Goal: Contribute content: Add original content to the website for others to see

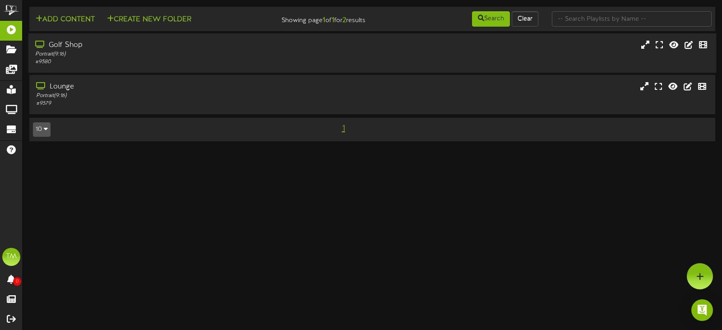
click at [263, 62] on div "# 9580" at bounding box center [171, 62] width 273 height 8
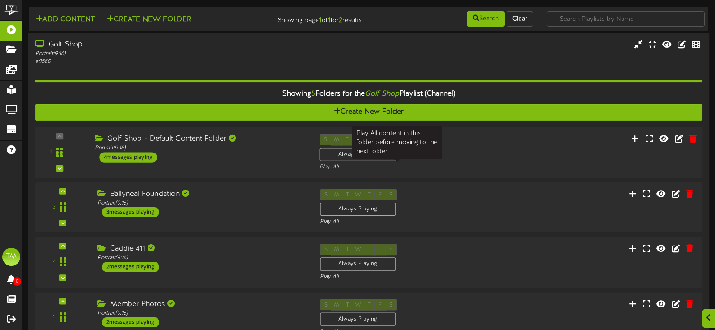
scroll to position [135, 0]
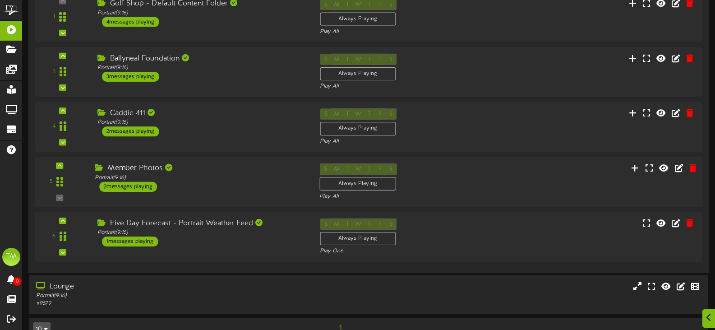
click at [453, 190] on div "S M T W T F S Always Playing Play All" at bounding box center [397, 181] width 169 height 37
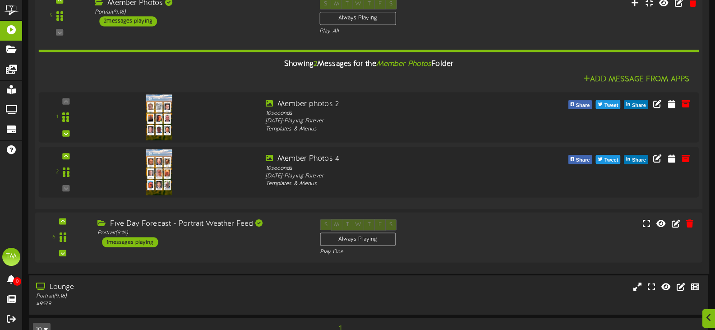
scroll to position [316, 0]
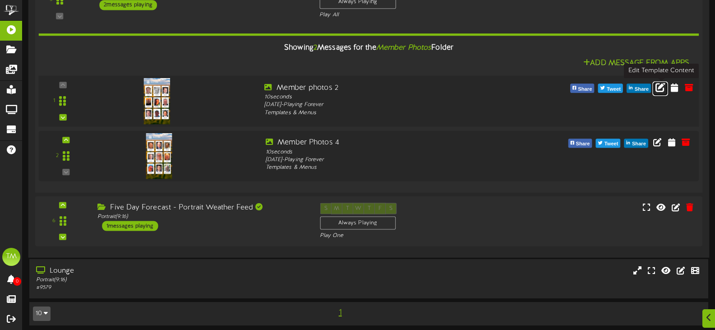
click at [658, 88] on icon at bounding box center [661, 87] width 10 height 10
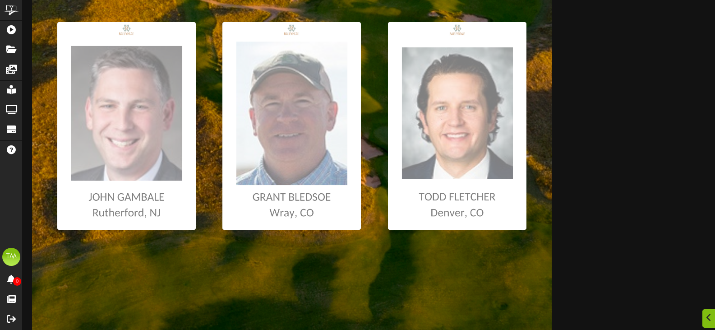
scroll to position [615, 0]
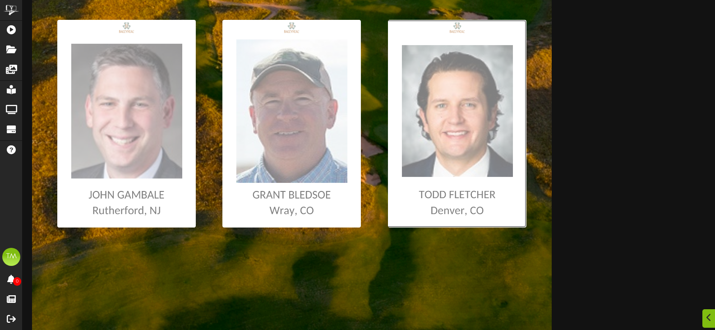
click at [464, 130] on input "file" at bounding box center [4, 124] width 1043 height 208
type input "**********"
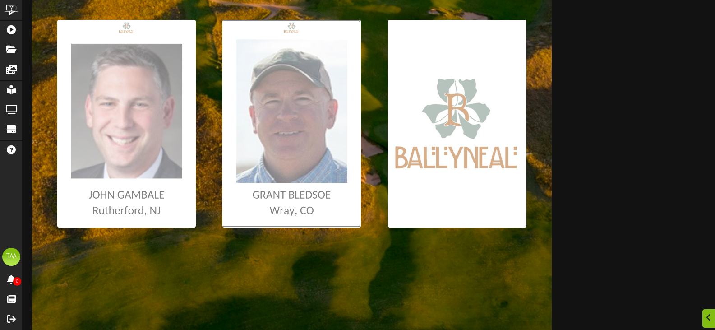
type input "**********"
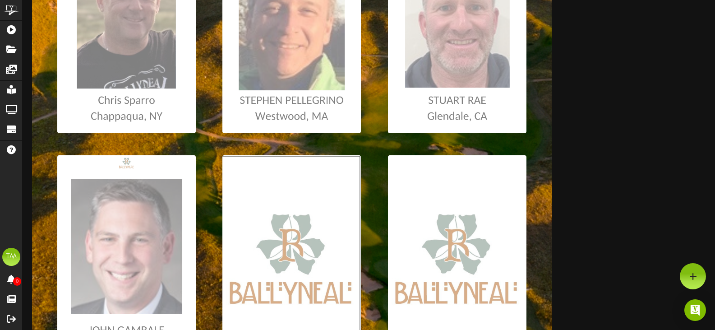
scroll to position [435, 0]
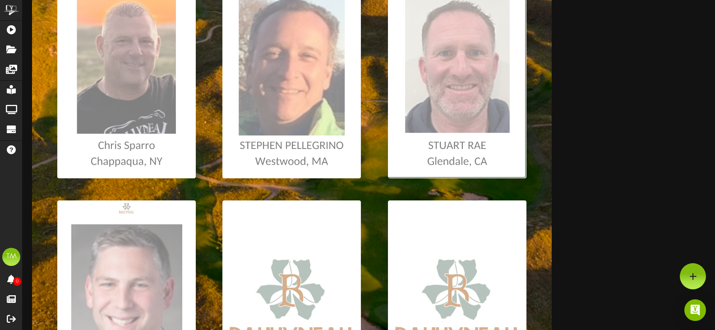
click at [454, 148] on input "file" at bounding box center [4, 75] width 1043 height 208
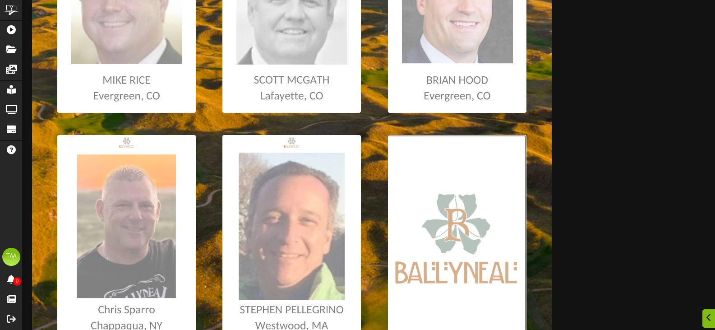
scroll to position [406, 0]
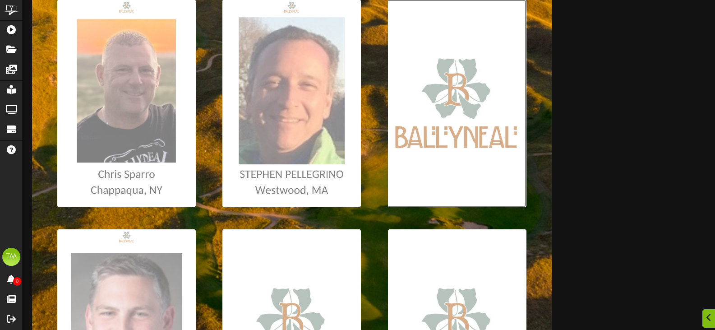
click at [443, 136] on input "file" at bounding box center [4, 104] width 1043 height 208
type input "**********"
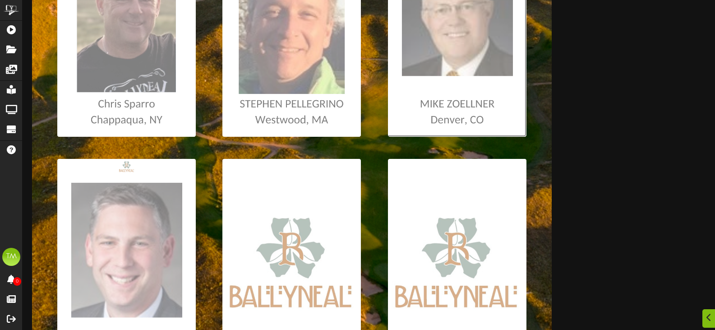
scroll to position [496, 0]
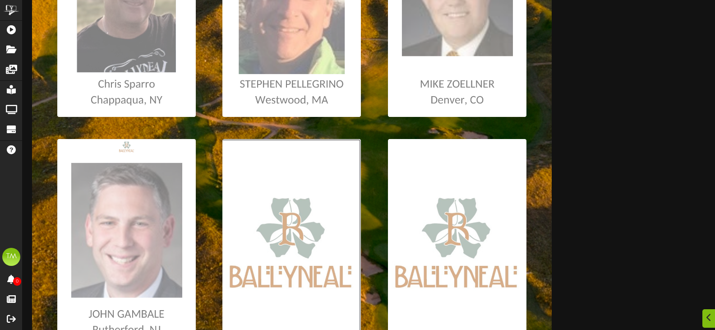
type input "**********"
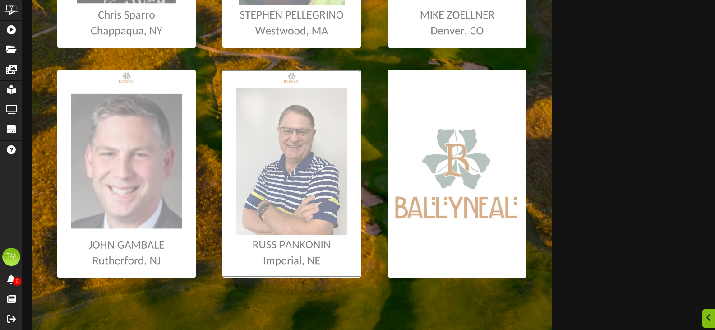
scroll to position [587, 0]
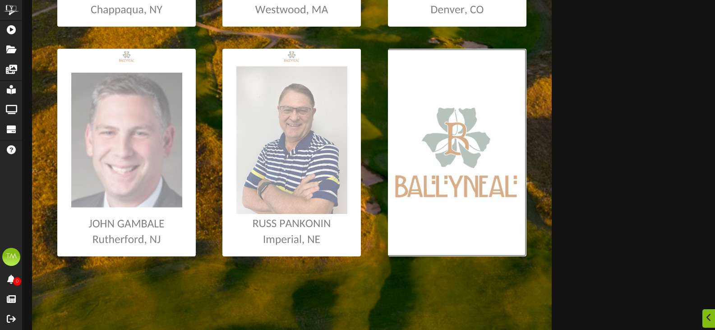
click at [458, 182] on input "file" at bounding box center [4, 153] width 1043 height 208
type input "**********"
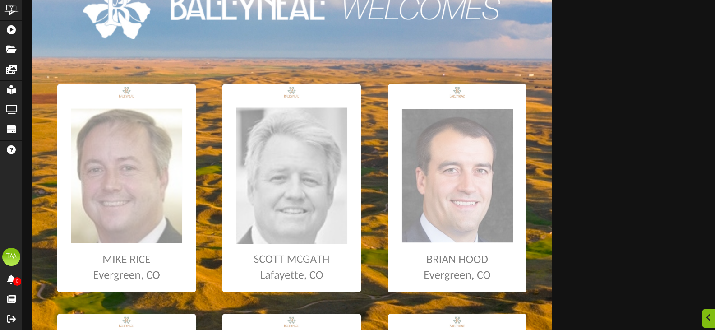
scroll to position [0, 0]
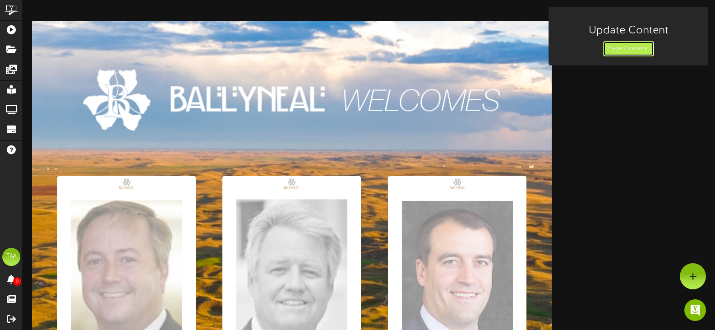
click at [633, 42] on button "Save Content" at bounding box center [628, 48] width 51 height 15
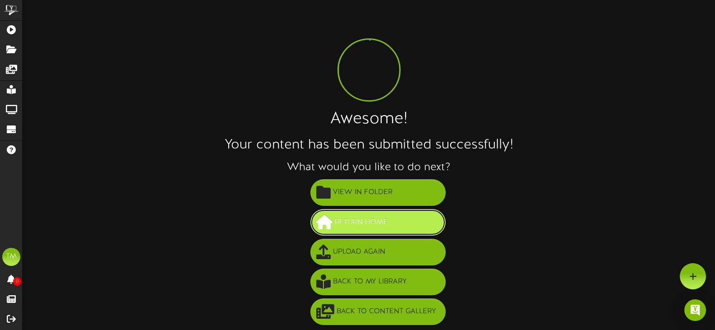
click at [373, 228] on span "Return Home" at bounding box center [362, 222] width 58 height 15
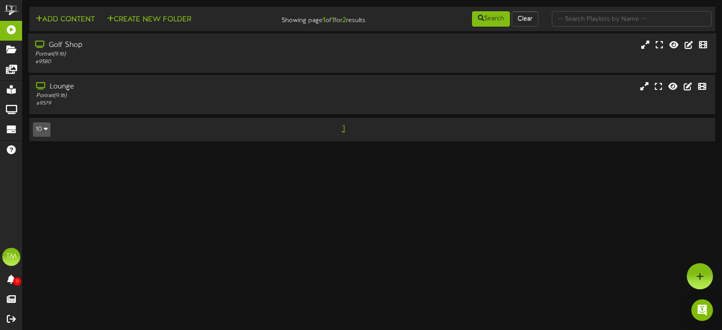
click at [219, 55] on div "Portrait ( 9:16 )" at bounding box center [171, 55] width 273 height 8
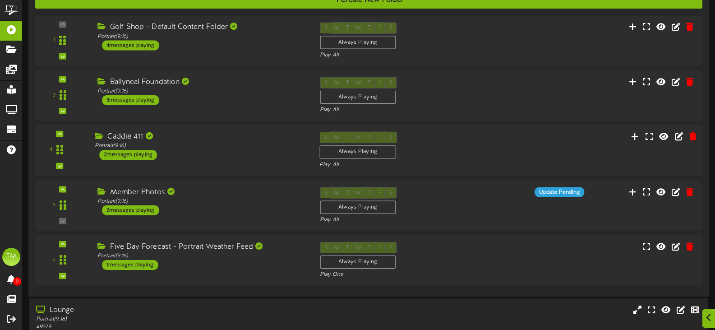
scroll to position [135, 0]
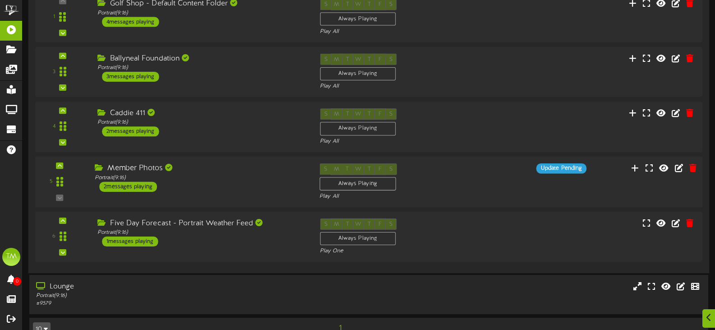
click at [525, 187] on div "5 ( 9:16" at bounding box center [369, 181] width 674 height 37
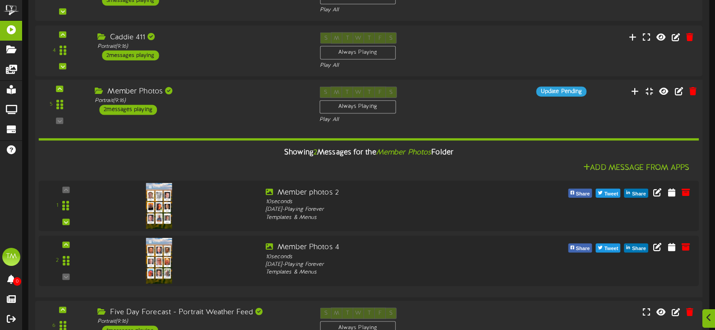
scroll to position [226, 0]
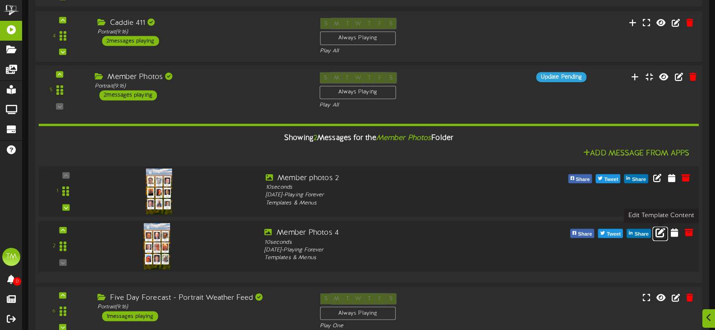
click at [659, 235] on icon at bounding box center [661, 232] width 10 height 10
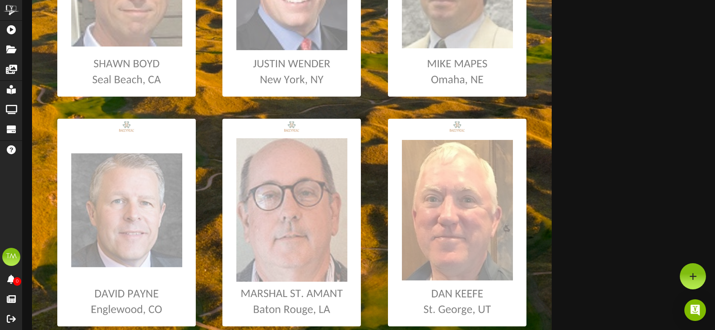
scroll to position [271, 0]
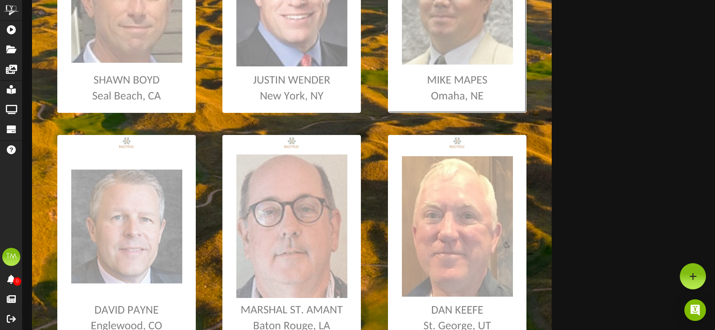
click at [463, 50] on input "file" at bounding box center [4, 9] width 1043 height 208
type input "**********"
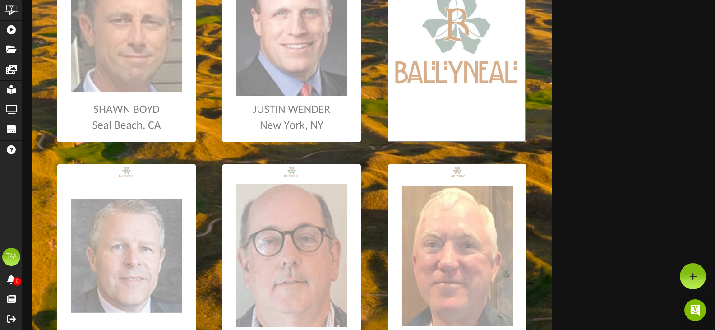
scroll to position [135, 0]
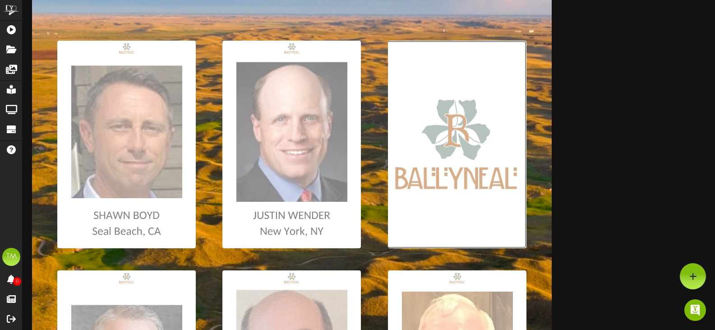
click at [461, 101] on input "file" at bounding box center [4, 145] width 1043 height 208
click at [444, 148] on input "file" at bounding box center [4, 145] width 1043 height 208
type input "**********"
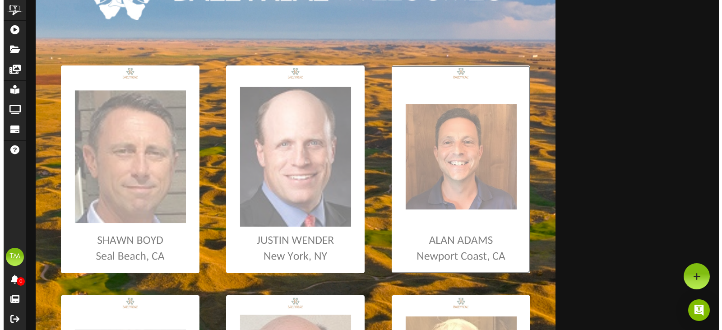
scroll to position [0, 0]
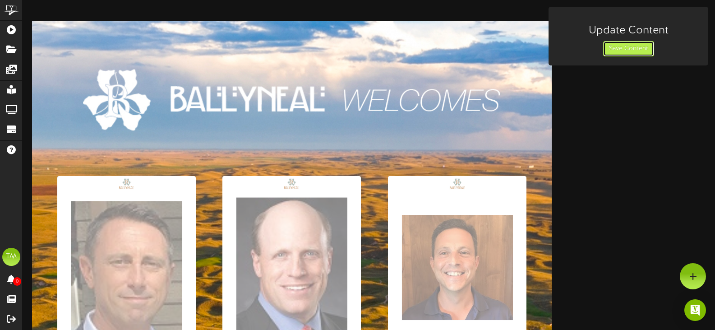
click at [627, 54] on button "Save Content" at bounding box center [628, 48] width 51 height 15
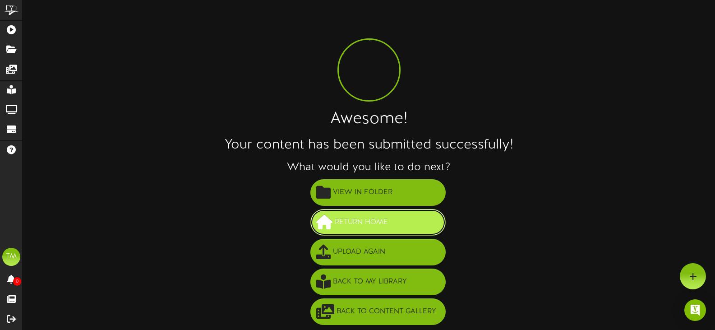
click at [319, 229] on span at bounding box center [324, 222] width 16 height 14
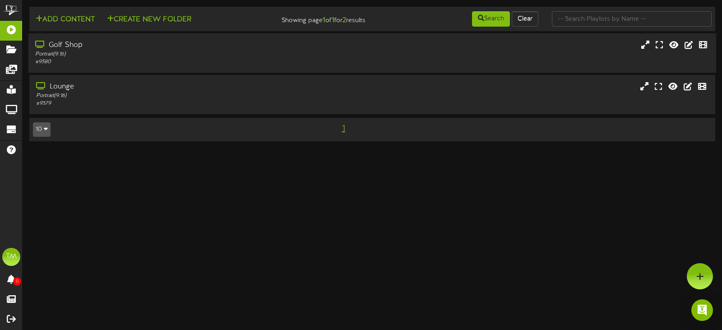
click at [156, 57] on div "Portrait ( 9:16 )" at bounding box center [171, 55] width 273 height 8
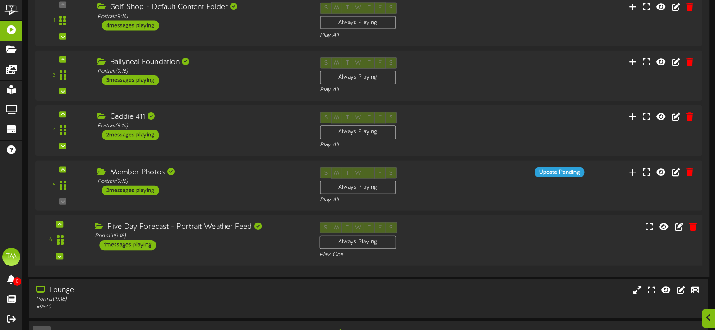
scroll to position [135, 0]
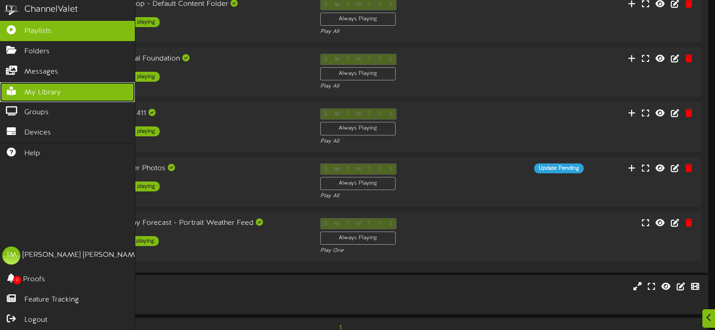
click at [2, 84] on link "My Library" at bounding box center [67, 92] width 135 height 20
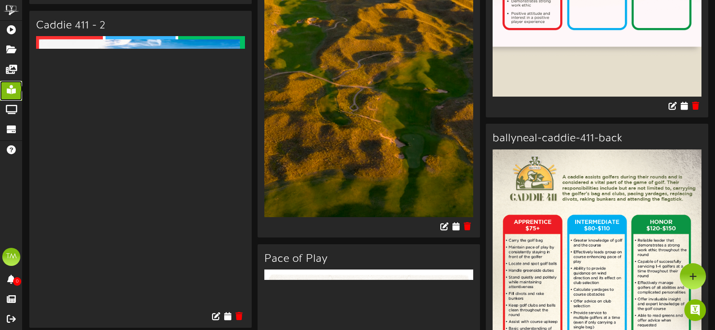
scroll to position [3023, 0]
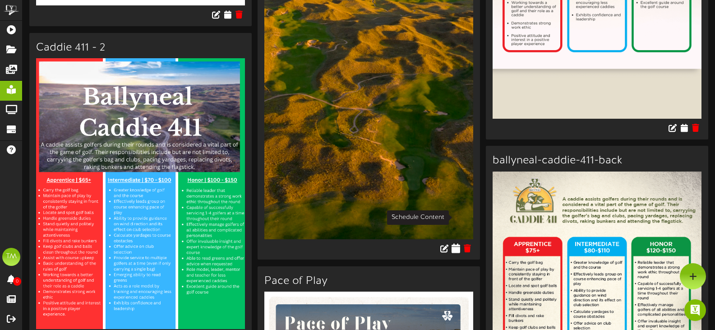
click at [458, 243] on icon at bounding box center [456, 248] width 9 height 10
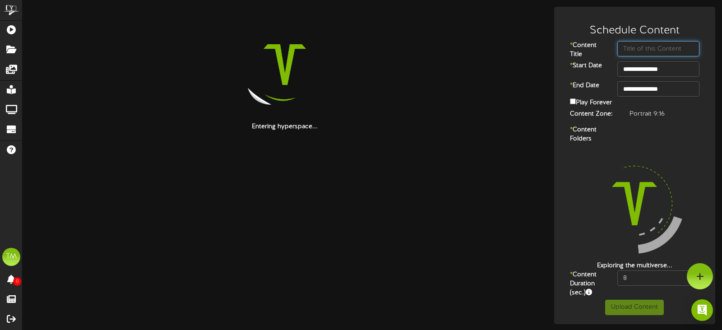
click at [657, 49] on input "text" at bounding box center [658, 48] width 82 height 15
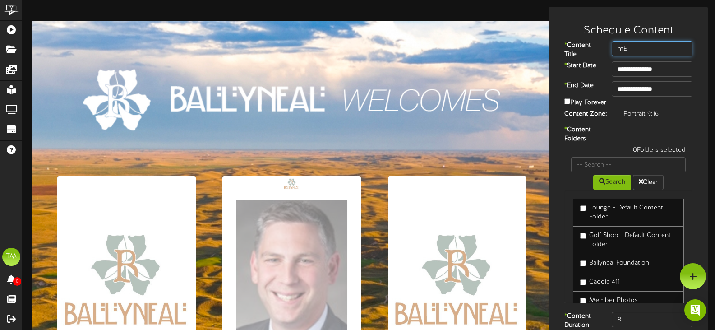
type input "m"
click at [630, 50] on input "text" at bounding box center [652, 48] width 81 height 15
type input "m"
type input "Member Photos 3"
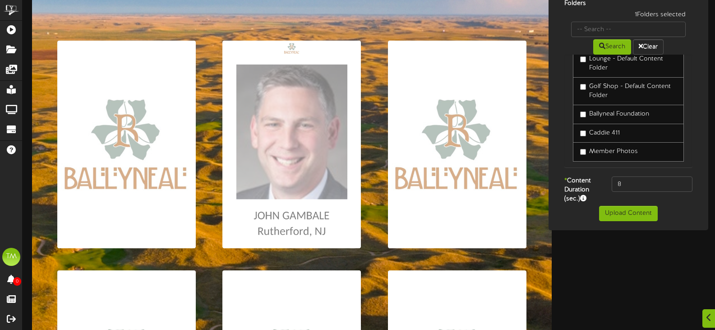
scroll to position [27, 0]
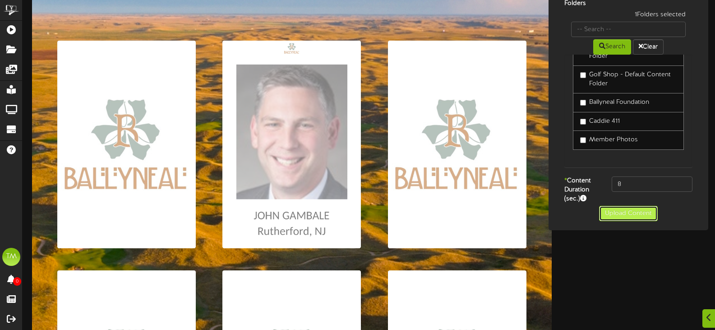
click at [626, 217] on button "Upload Content" at bounding box center [628, 213] width 59 height 15
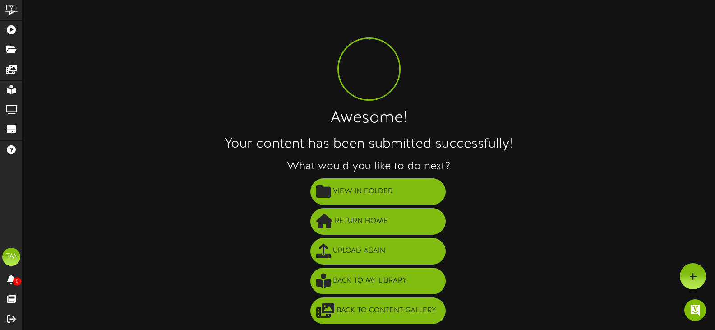
scroll to position [1, 0]
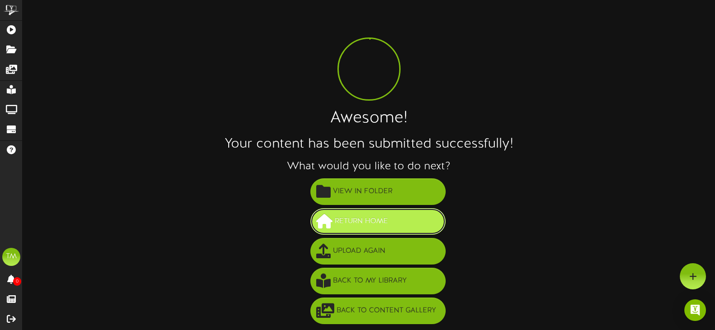
click at [399, 213] on button "Return Home" at bounding box center [377, 221] width 135 height 27
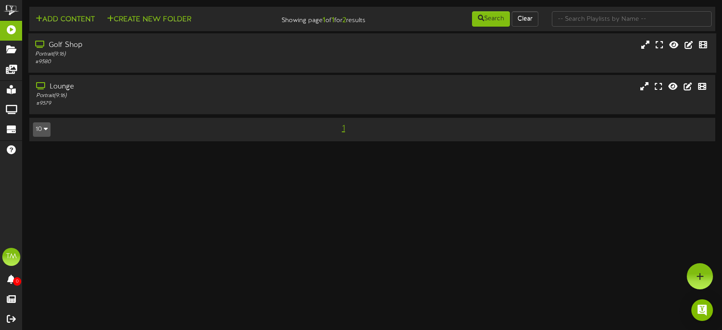
click at [199, 56] on div "Portrait ( 9:16 )" at bounding box center [171, 55] width 273 height 8
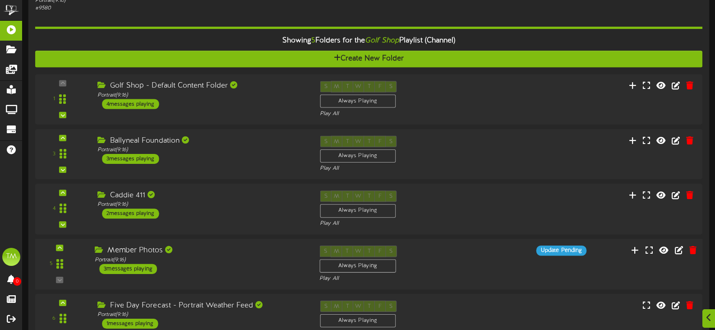
scroll to position [135, 0]
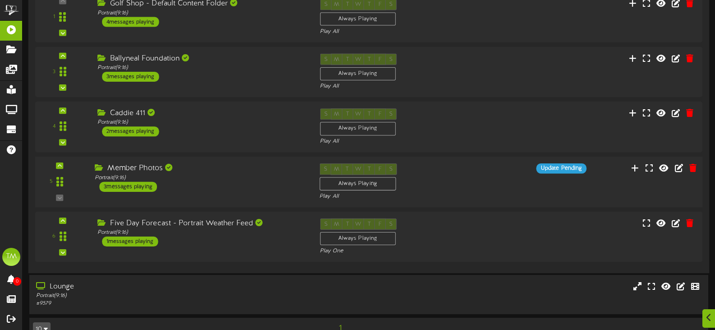
click at [481, 171] on div "Update Pending" at bounding box center [537, 168] width 112 height 10
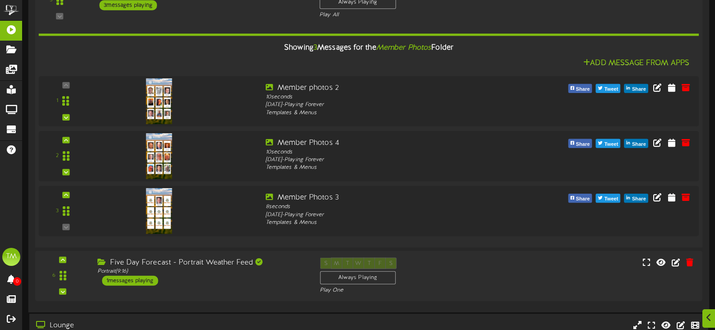
scroll to position [316, 0]
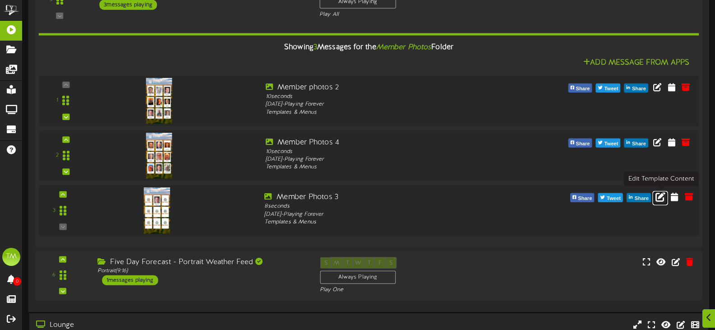
click at [660, 200] on icon at bounding box center [661, 196] width 10 height 10
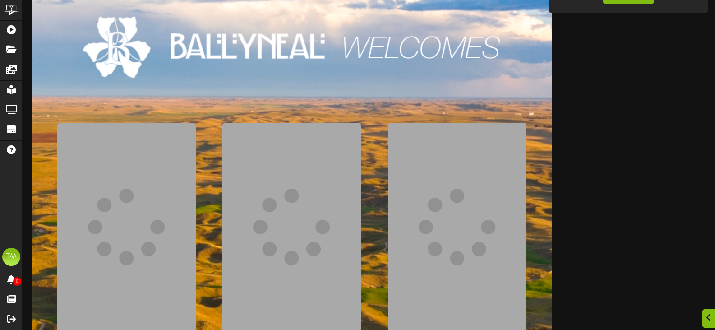
scroll to position [135, 0]
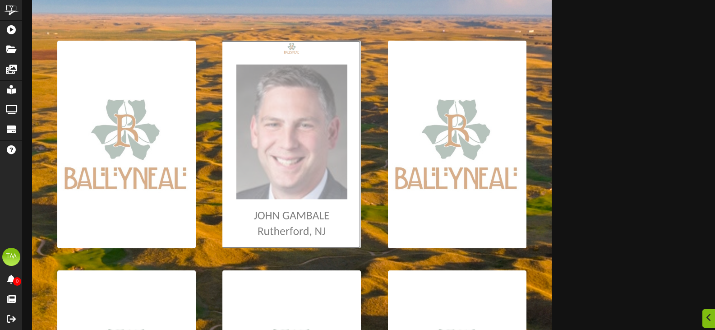
type input "**********"
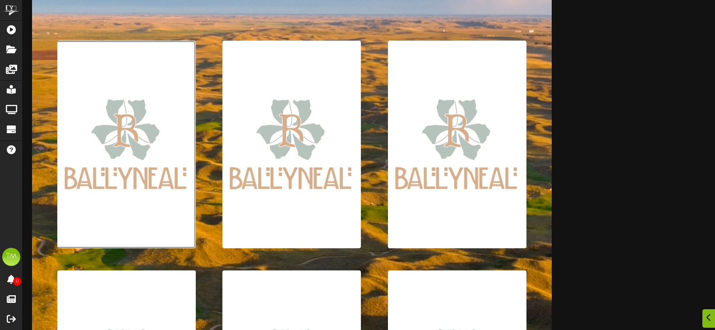
type input "**********"
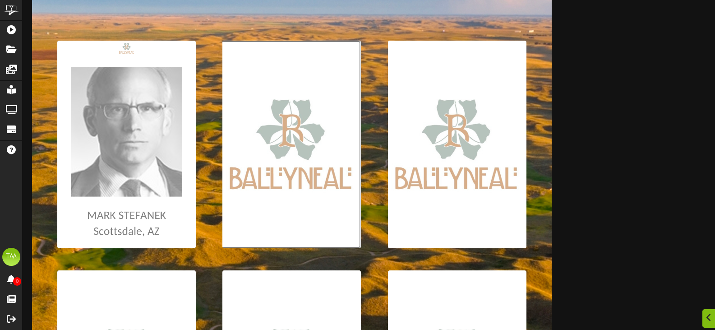
type input "**********"
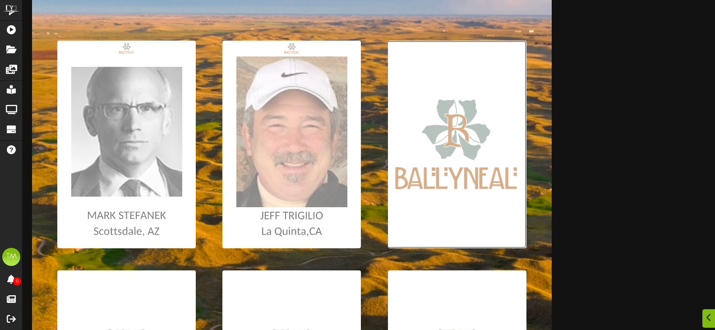
click at [476, 223] on input "file" at bounding box center [4, 145] width 1043 height 208
type input "**********"
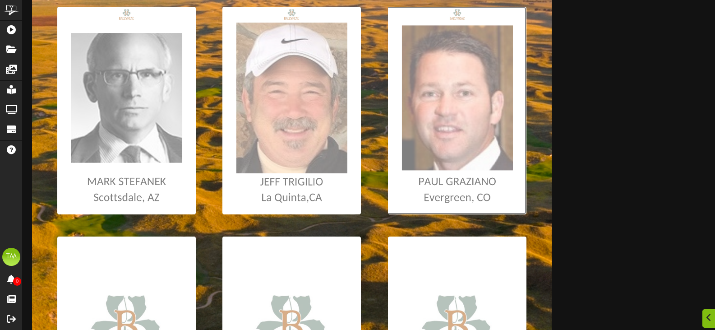
scroll to position [226, 0]
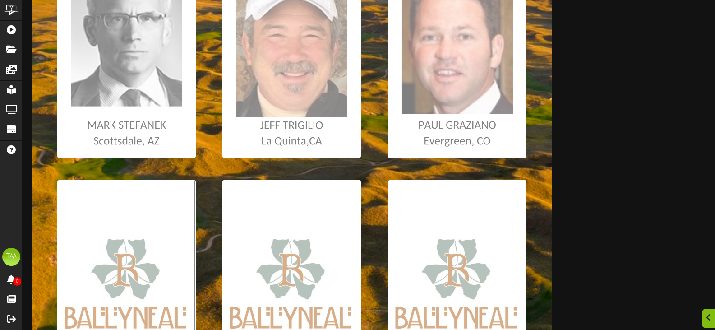
type input "**********"
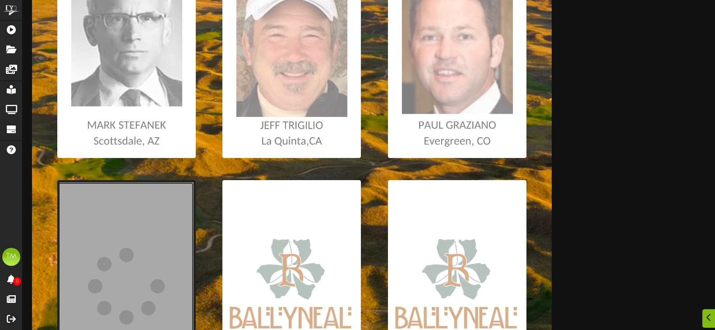
scroll to position [316, 0]
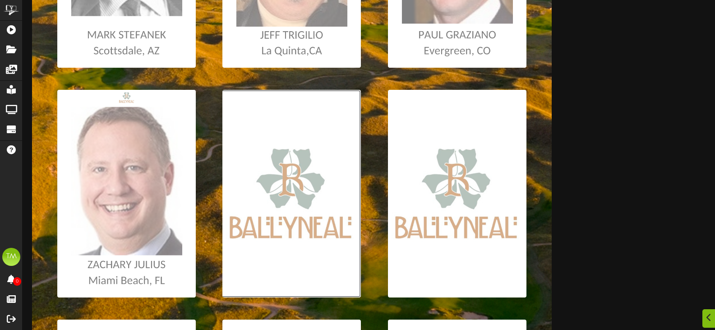
type input "**********"
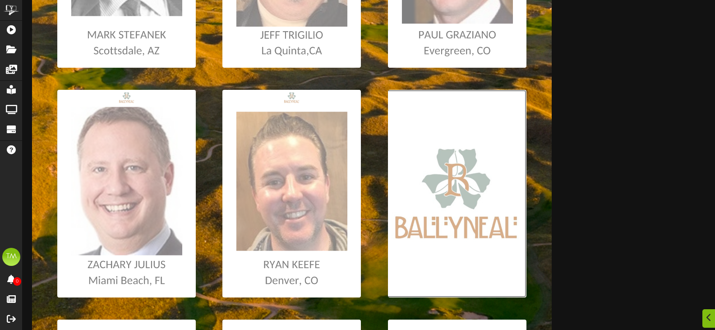
click at [475, 245] on input "file" at bounding box center [4, 194] width 1043 height 208
type input "**********"
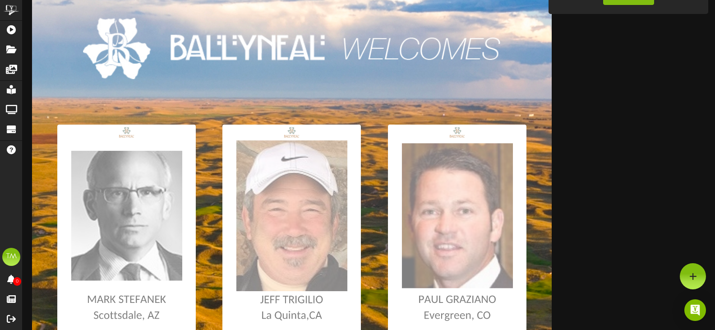
scroll to position [0, 0]
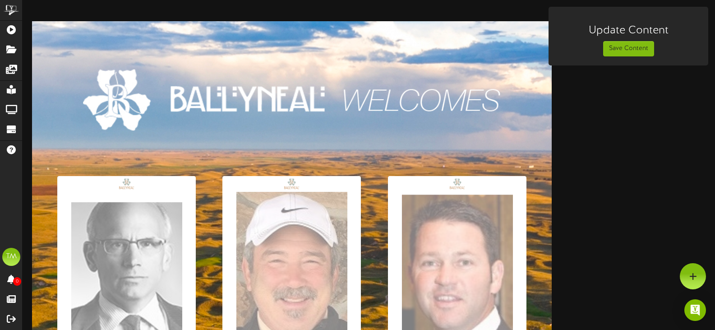
click at [628, 37] on div "Update Content" at bounding box center [628, 28] width 155 height 25
click at [624, 48] on button "Save Content" at bounding box center [628, 48] width 51 height 15
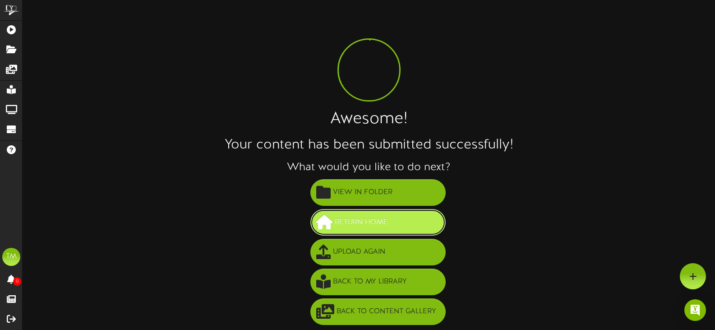
click at [375, 228] on span "Return Home" at bounding box center [362, 222] width 58 height 15
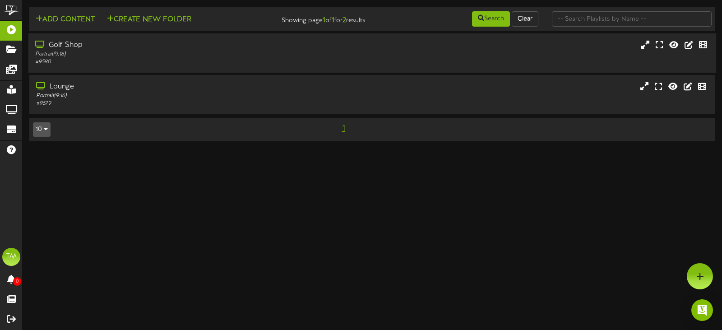
click at [252, 60] on div "# 9580" at bounding box center [171, 62] width 273 height 8
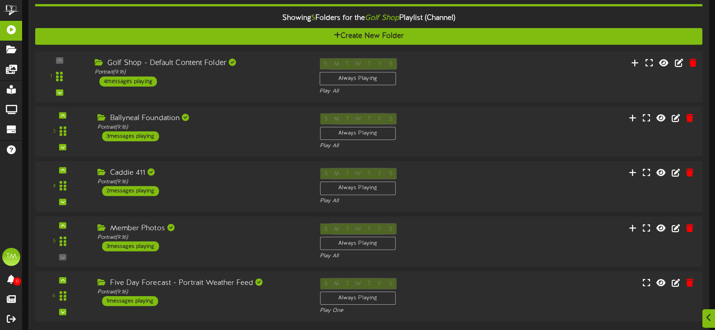
scroll to position [90, 0]
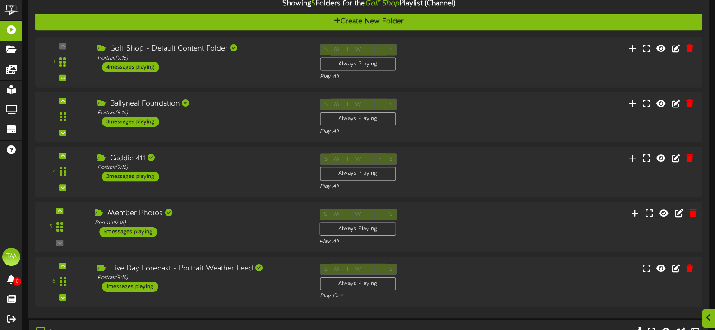
click at [425, 215] on div "S M T W T F S Always Playing Play All" at bounding box center [397, 226] width 169 height 37
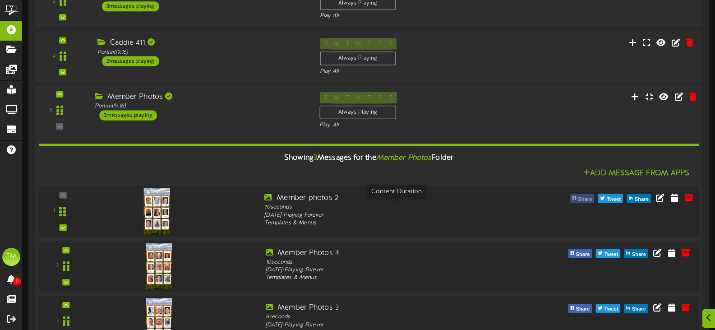
scroll to position [226, 0]
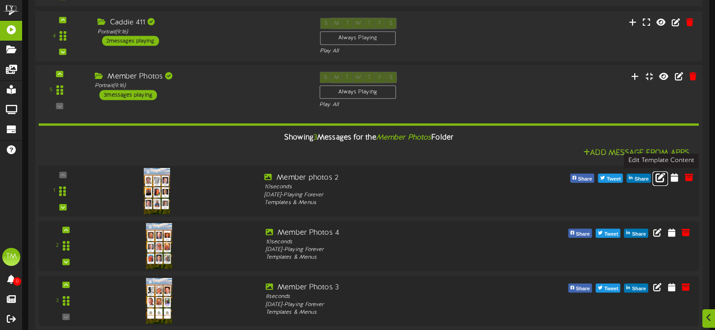
click at [657, 176] on icon at bounding box center [661, 177] width 10 height 10
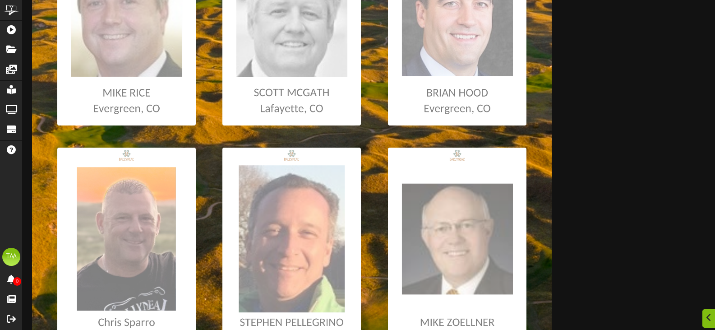
scroll to position [406, 0]
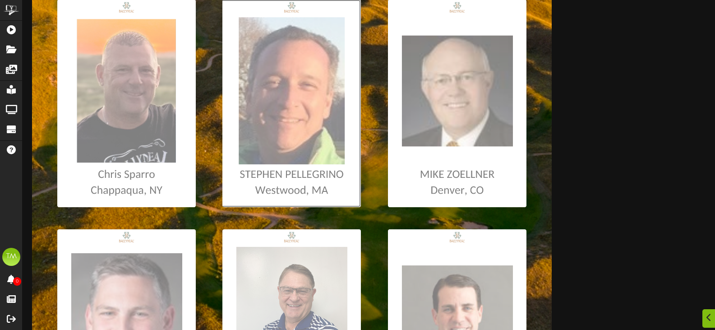
type input "**********"
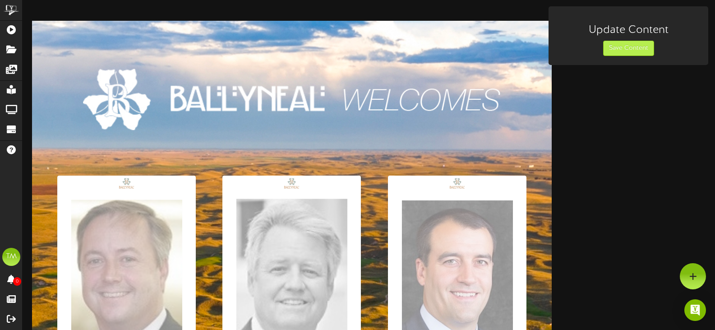
scroll to position [0, 0]
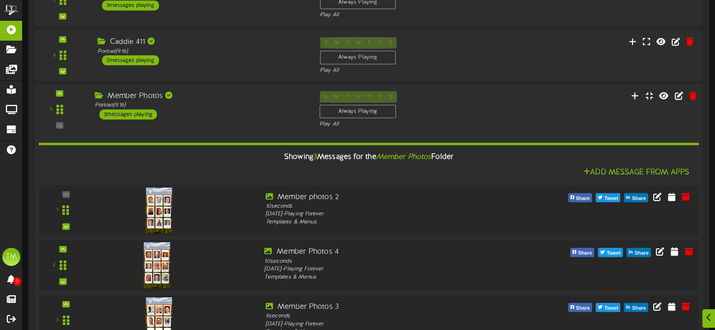
scroll to position [271, 0]
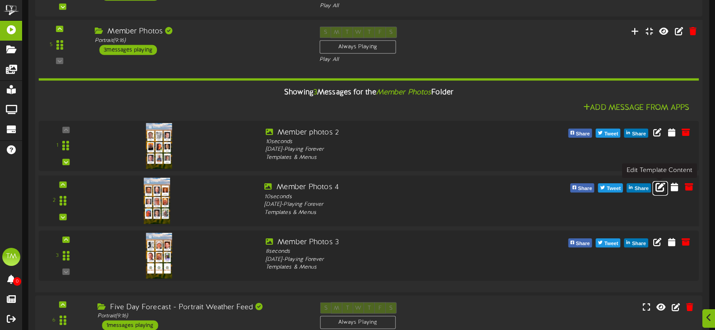
click at [657, 186] on icon at bounding box center [661, 186] width 10 height 10
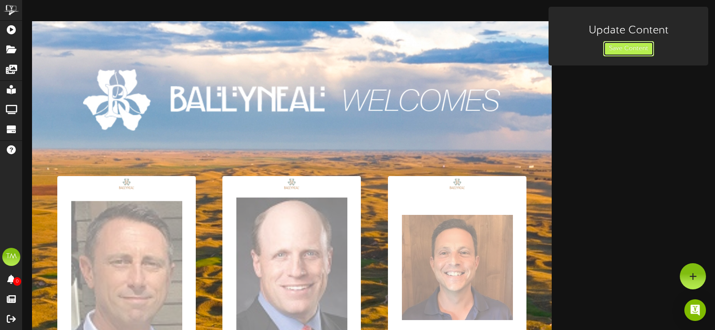
click at [619, 55] on button "Save Content" at bounding box center [628, 48] width 51 height 15
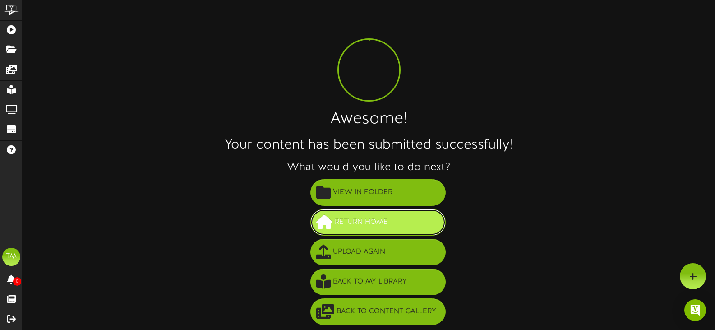
click at [350, 226] on span "Return Home" at bounding box center [362, 222] width 58 height 15
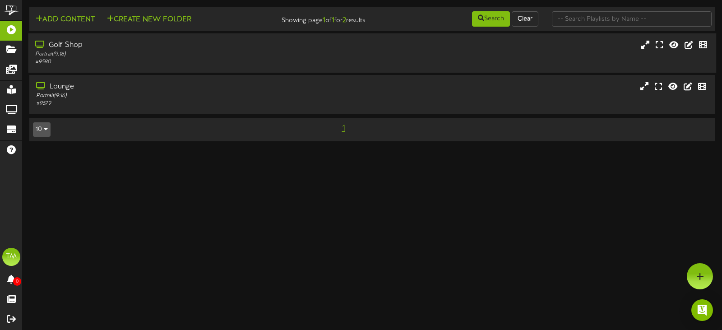
click at [321, 55] on div "Golf Shop Portrait ( 9:16 ) # 9580" at bounding box center [372, 53] width 688 height 26
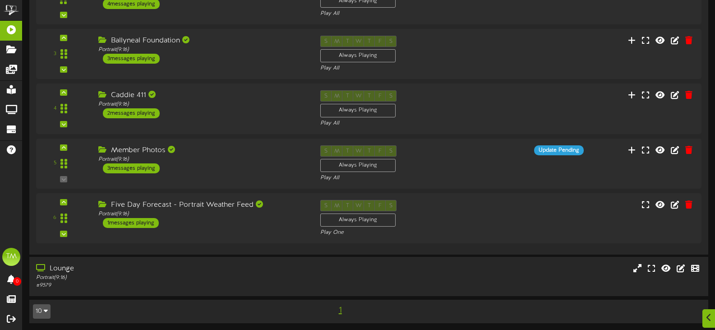
scroll to position [156, 0]
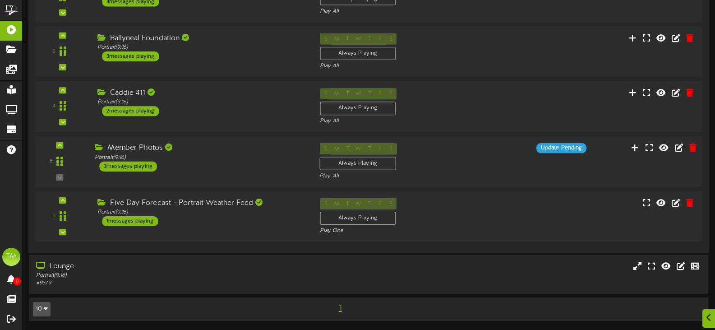
click at [477, 165] on div "S M T W T F S Always Playing Play All" at bounding box center [397, 161] width 169 height 37
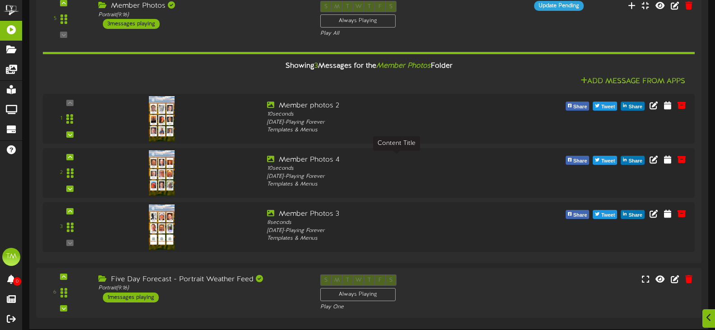
scroll to position [297, 0]
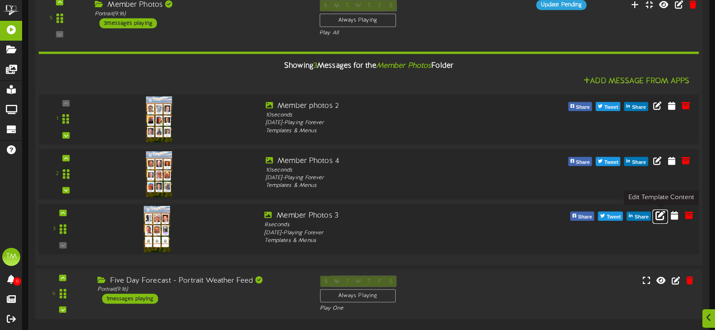
click at [663, 219] on icon at bounding box center [661, 215] width 10 height 10
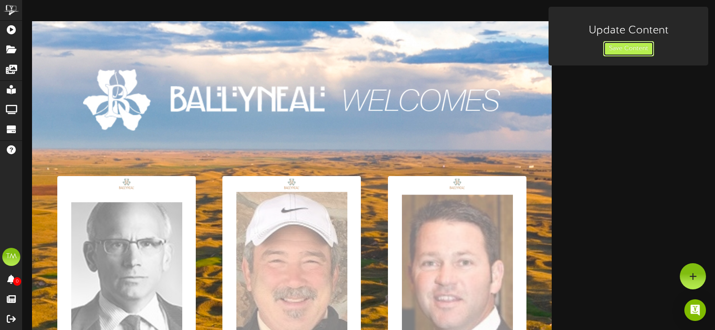
click at [610, 51] on button "Save Content" at bounding box center [628, 48] width 51 height 15
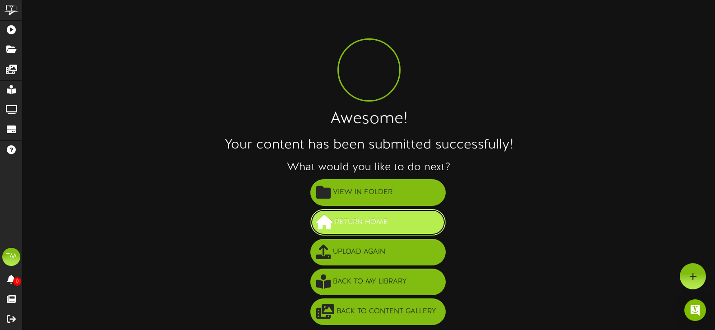
click at [363, 229] on span "Return Home" at bounding box center [362, 222] width 58 height 15
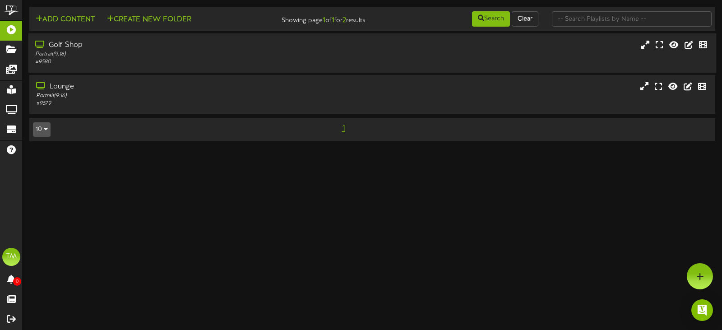
click at [216, 52] on div "Portrait ( 9:16 )" at bounding box center [171, 55] width 273 height 8
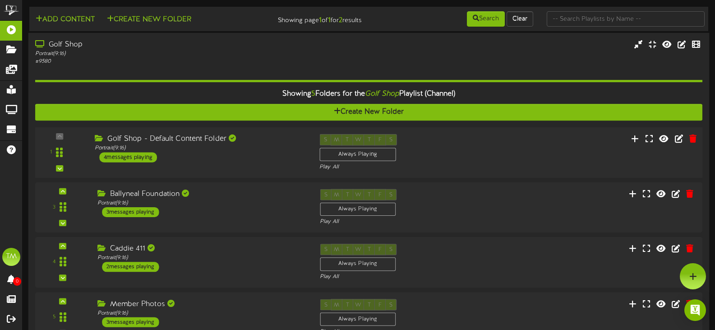
click at [573, 137] on div "1 ( 9:16" at bounding box center [369, 152] width 674 height 37
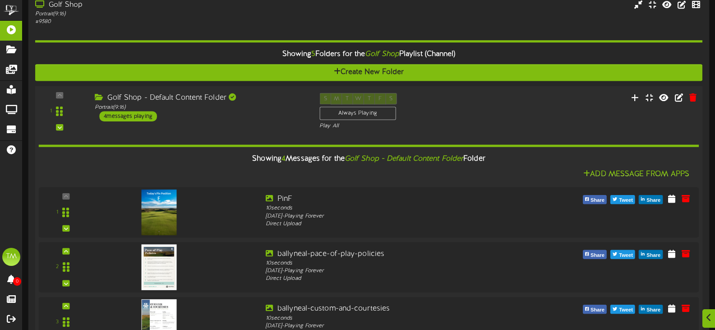
scroll to position [135, 0]
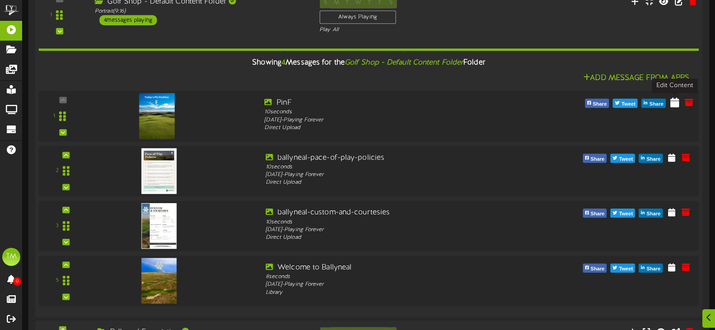
click at [678, 102] on div "Share Tweet Share" at bounding box center [619, 103] width 167 height 12
click at [670, 106] on button at bounding box center [674, 104] width 14 height 14
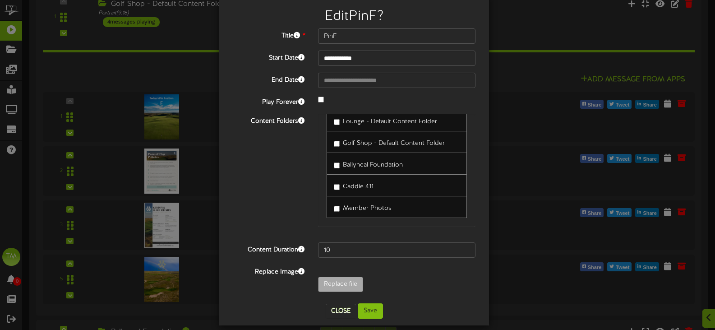
scroll to position [30, 0]
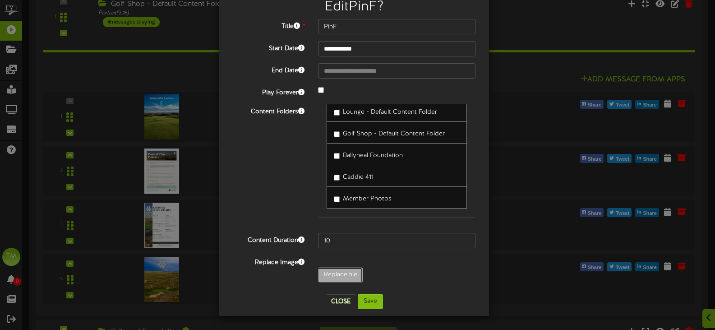
type input "**********"
type input "PinE"
click at [363, 299] on button "Save" at bounding box center [370, 301] width 25 height 15
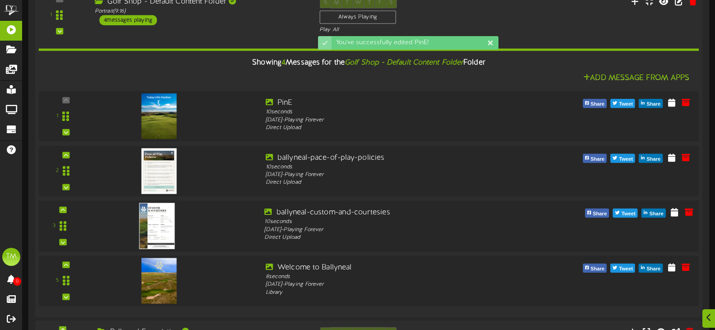
scroll to position [135, 0]
